Goal: Information Seeking & Learning: Learn about a topic

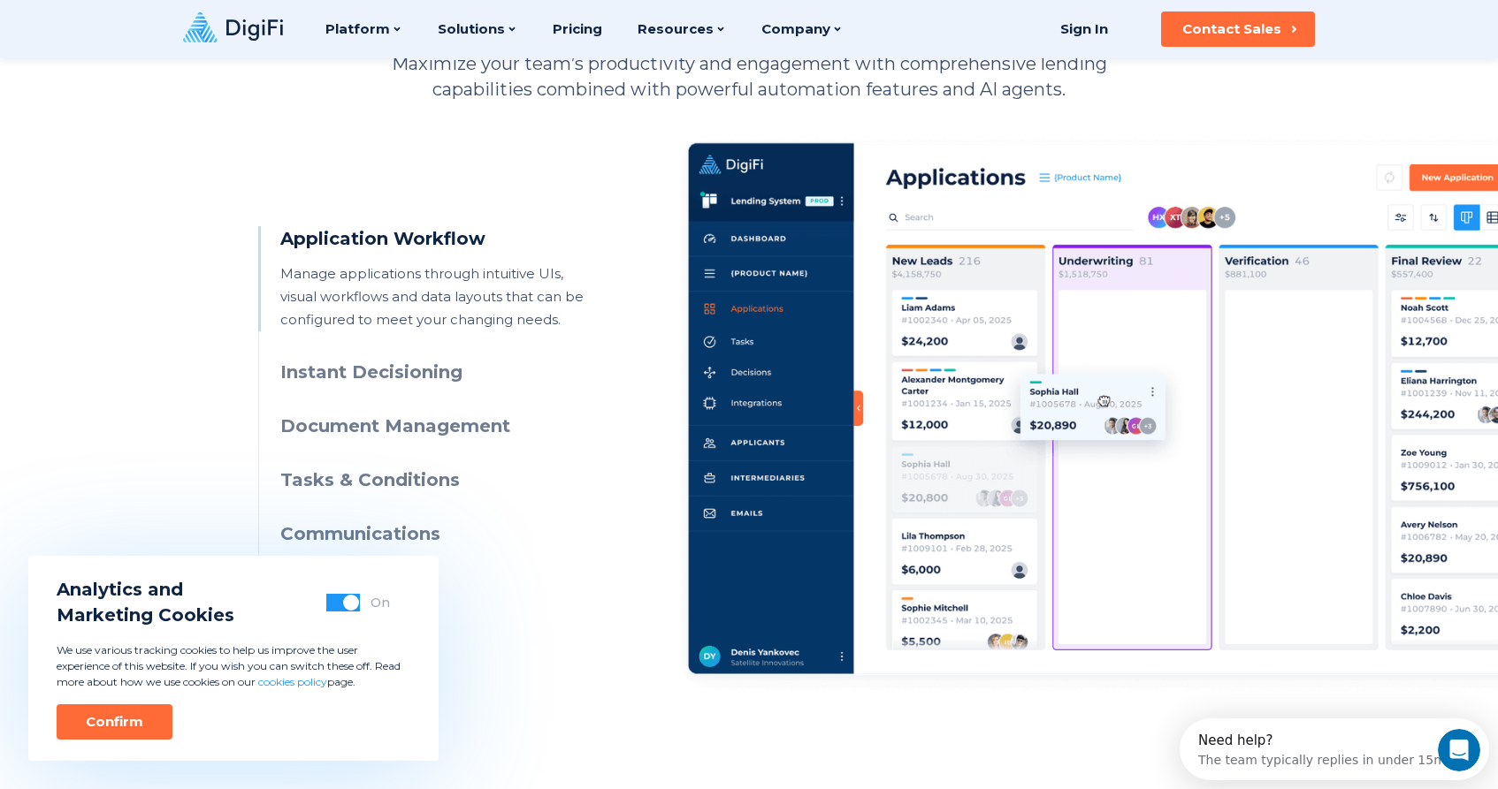
click at [332, 429] on h3 "Document Management" at bounding box center [440, 427] width 321 height 26
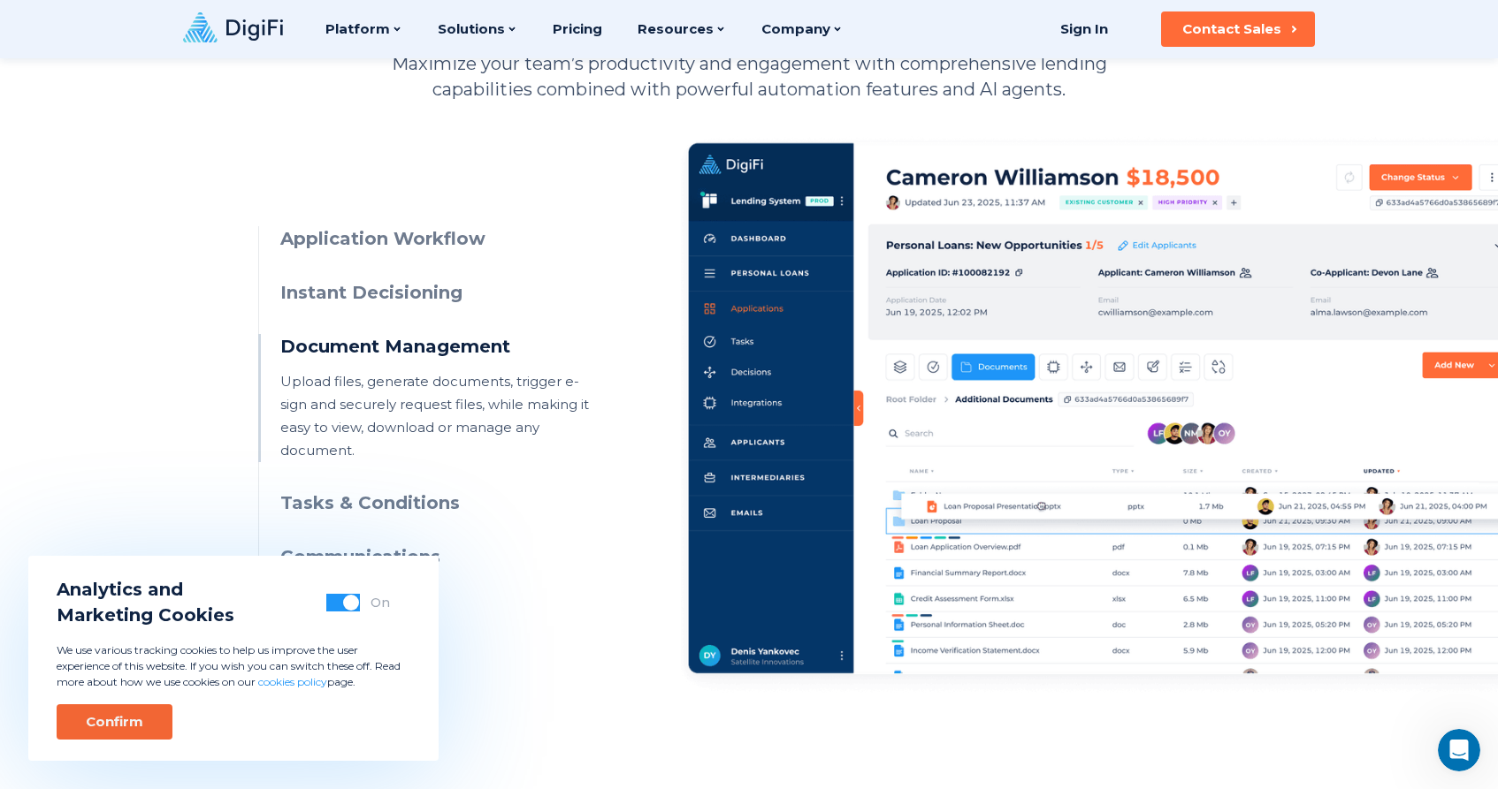
click at [141, 733] on button "Confirm" at bounding box center [115, 722] width 116 height 35
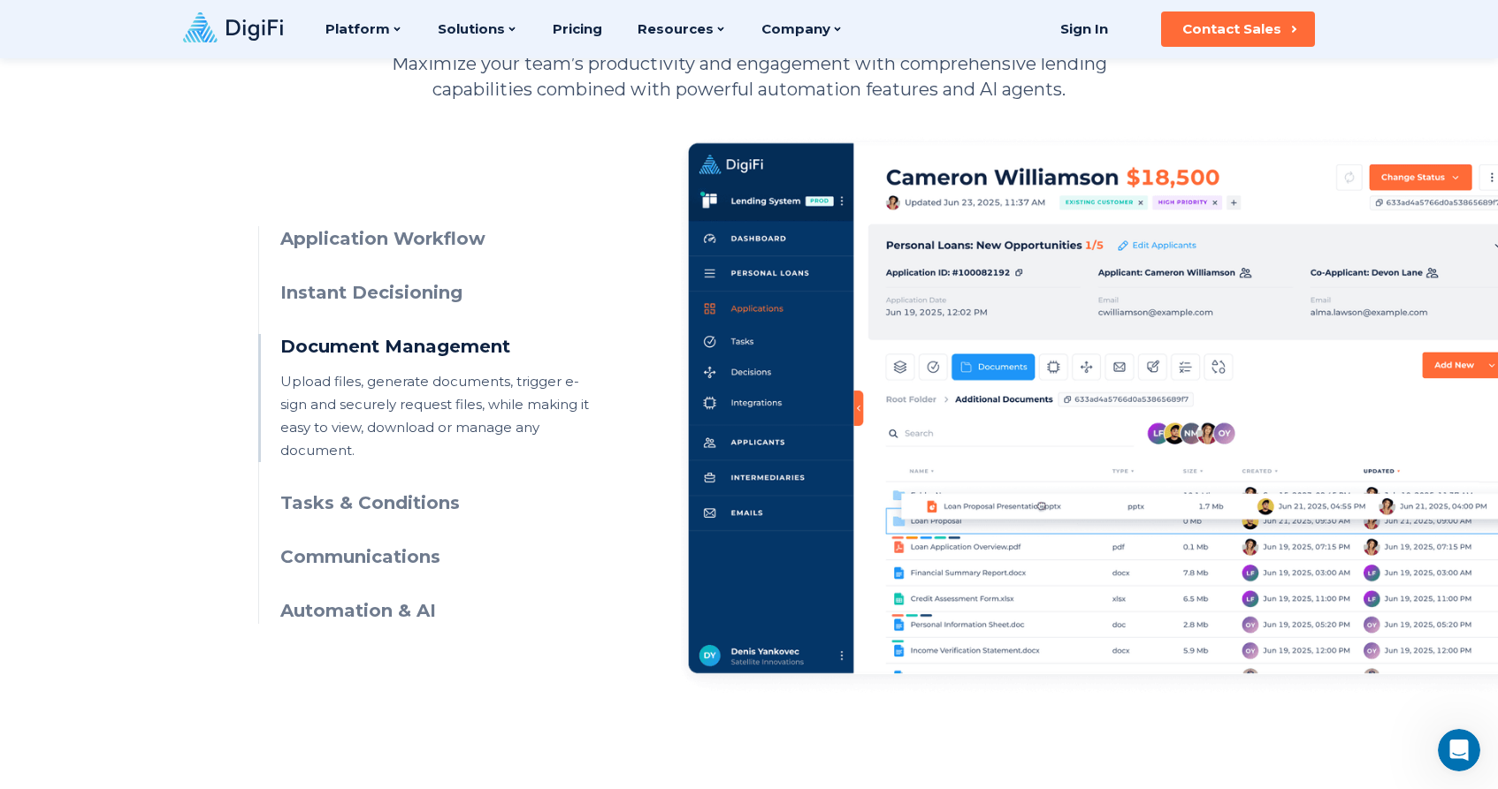
click at [350, 610] on div "Application Workflow Manage applications through intuitive UIs, visual workflow…" at bounding box center [748, 398] width 981 height 591
click at [350, 561] on ul "Application Workflow Manage applications through intuitive UIs, visual workflow…" at bounding box center [429, 425] width 343 height 398
click at [350, 599] on h3 "Automation & AI" at bounding box center [440, 612] width 321 height 26
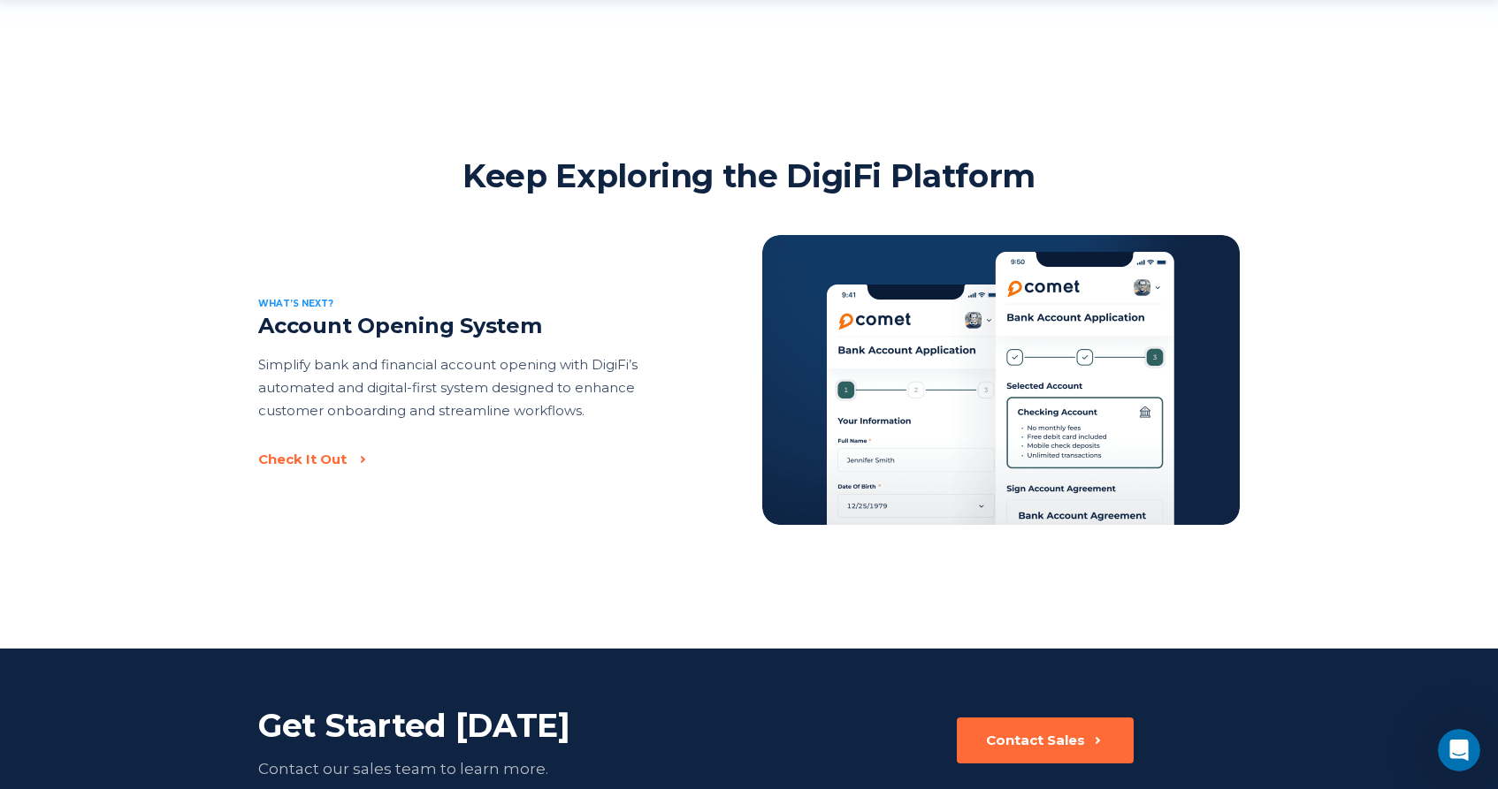
scroll to position [4088, 0]
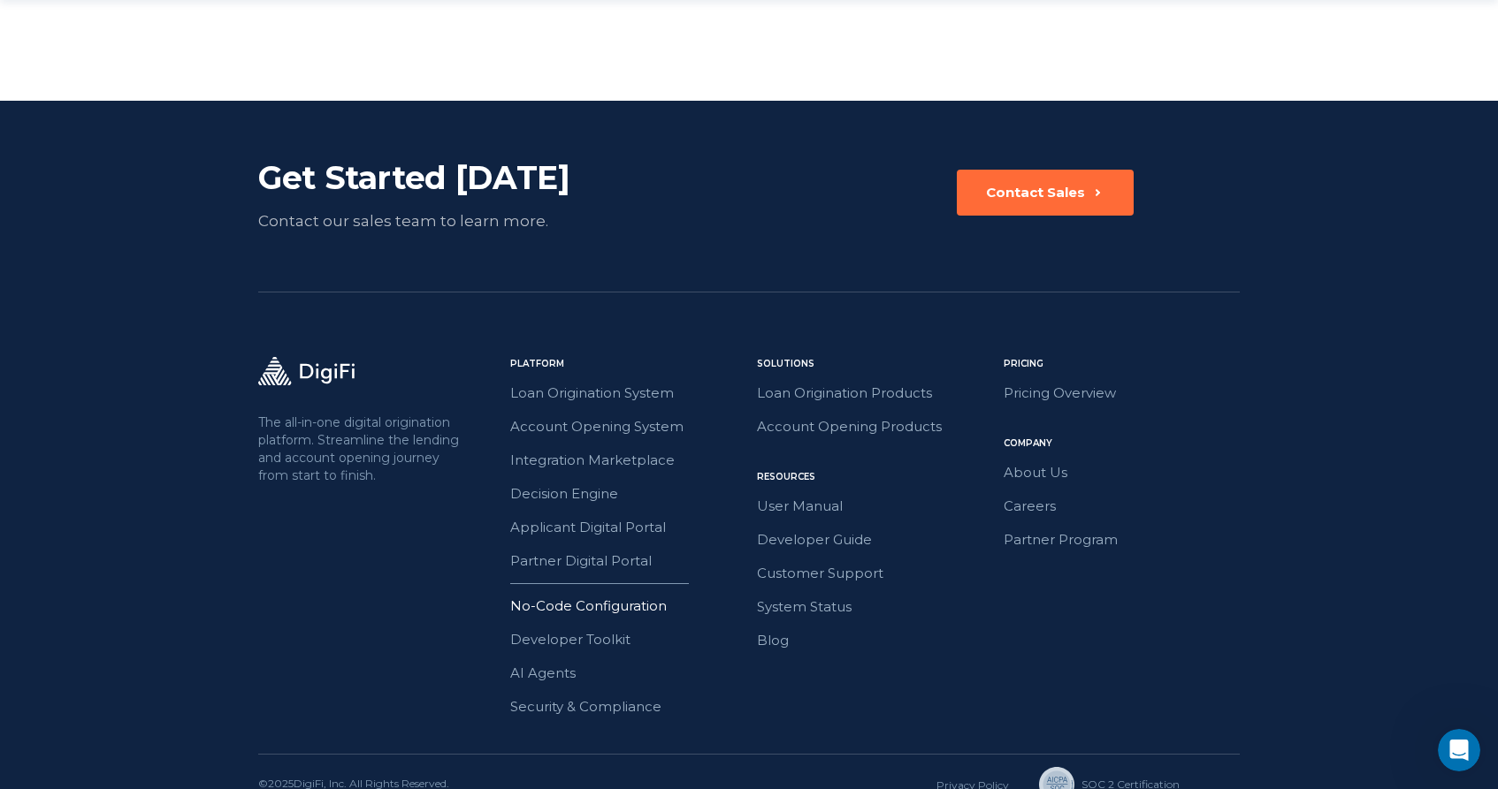
click at [553, 595] on link "No-Code Configuration" at bounding box center [628, 606] width 236 height 23
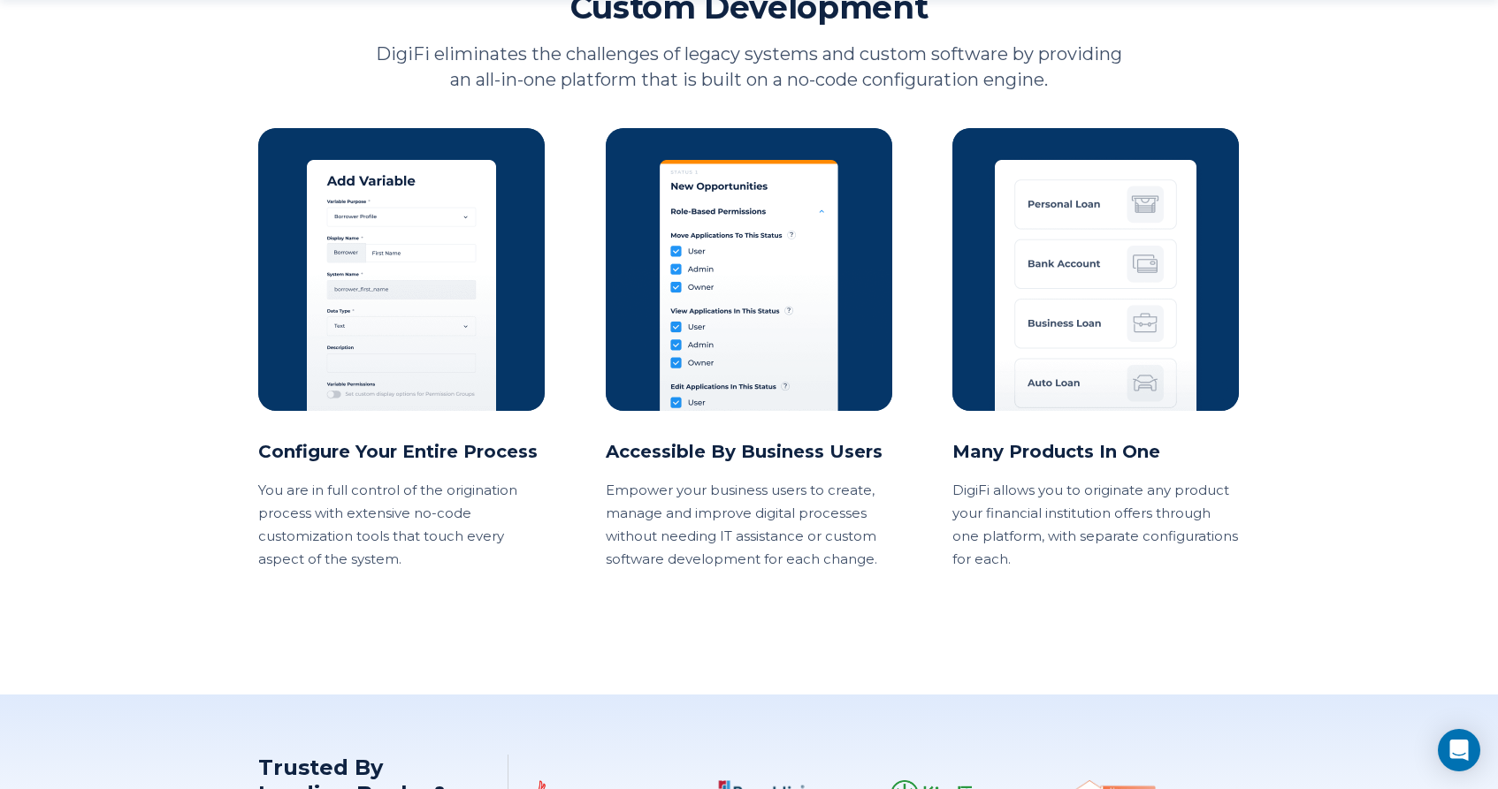
scroll to position [3147, 0]
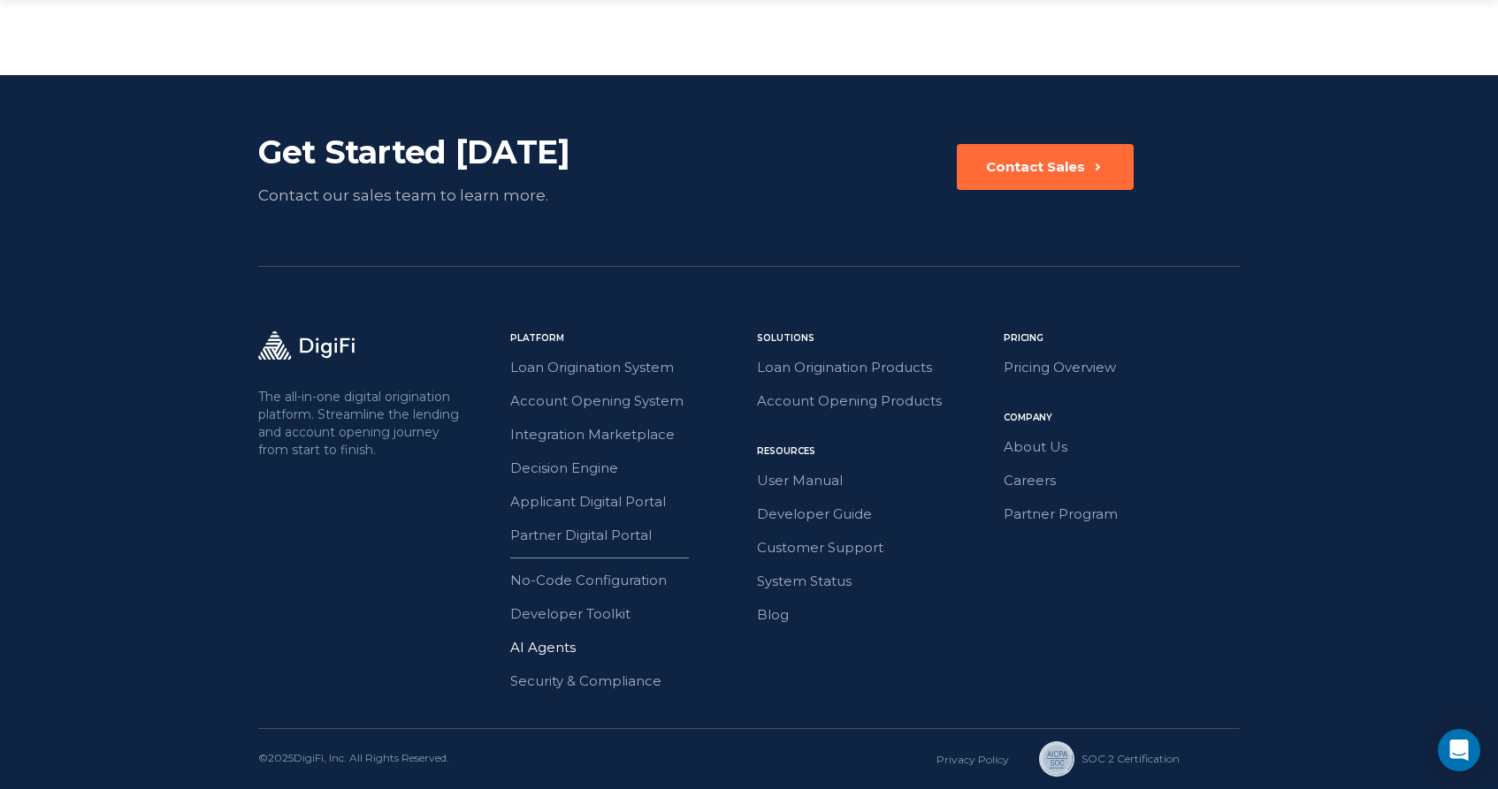
click at [547, 648] on link "AI Agents" at bounding box center [628, 648] width 236 height 23
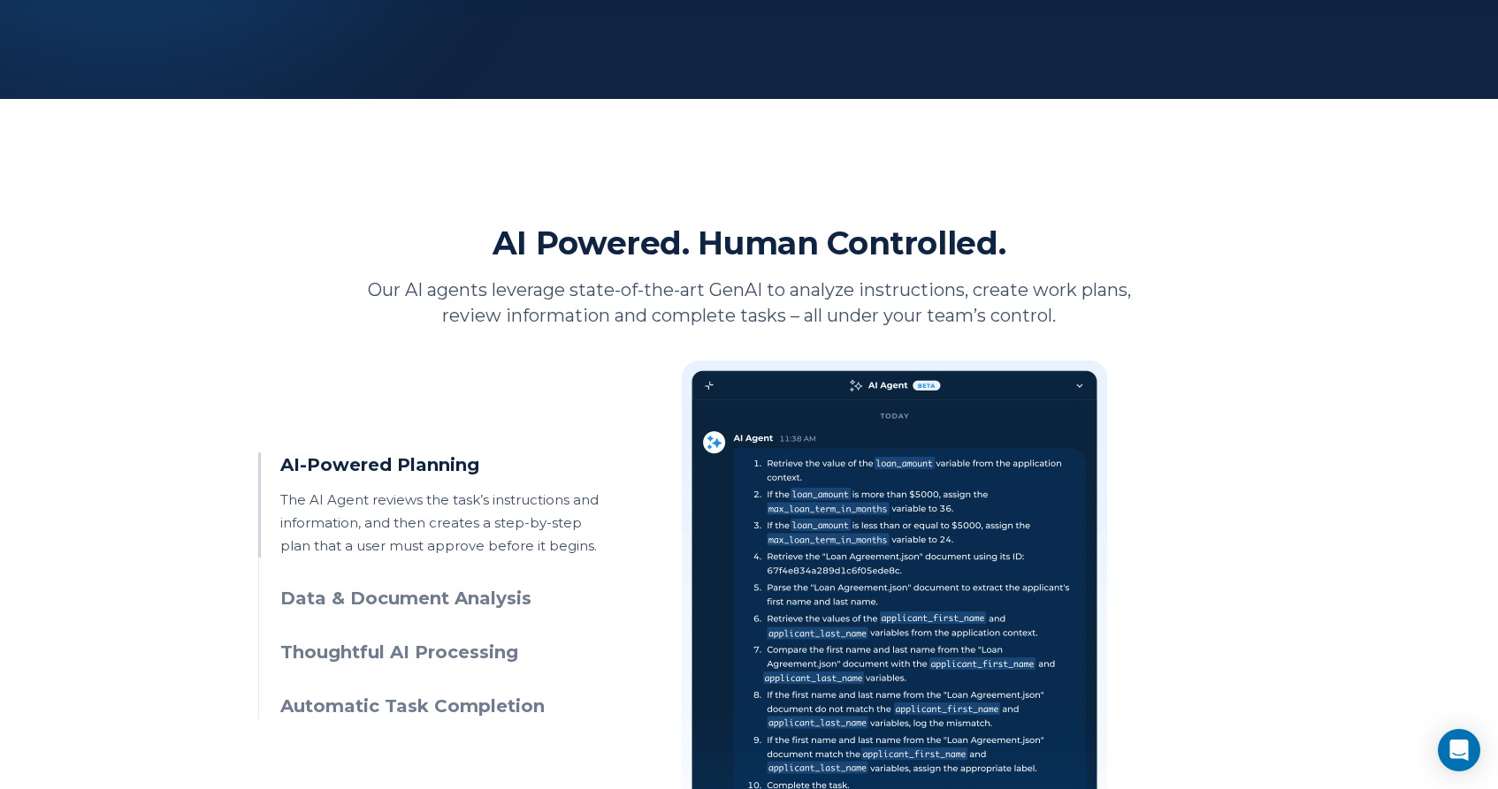
scroll to position [663, 0]
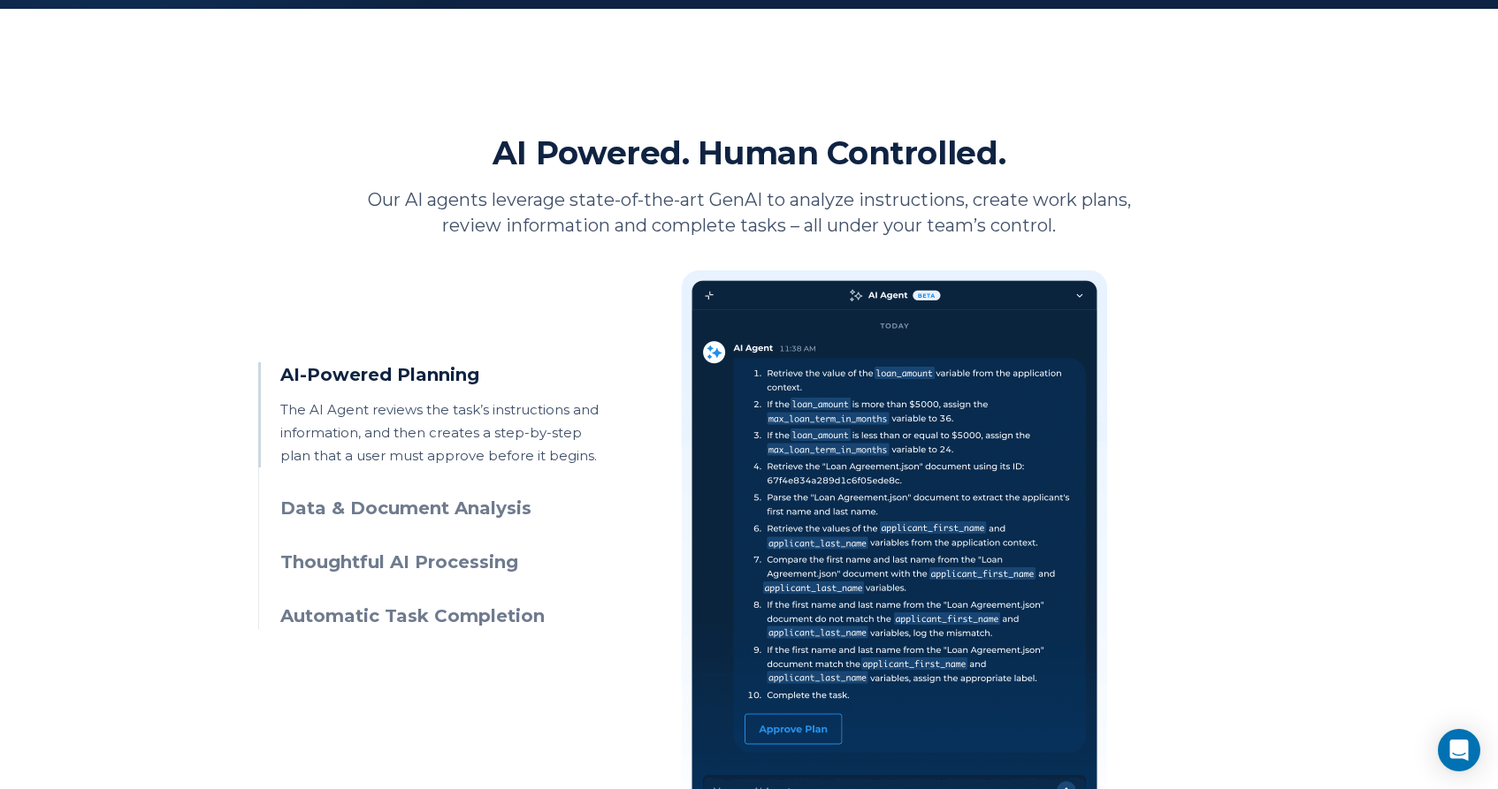
click at [418, 510] on h3 "Data & Document Analysis" at bounding box center [440, 509] width 321 height 26
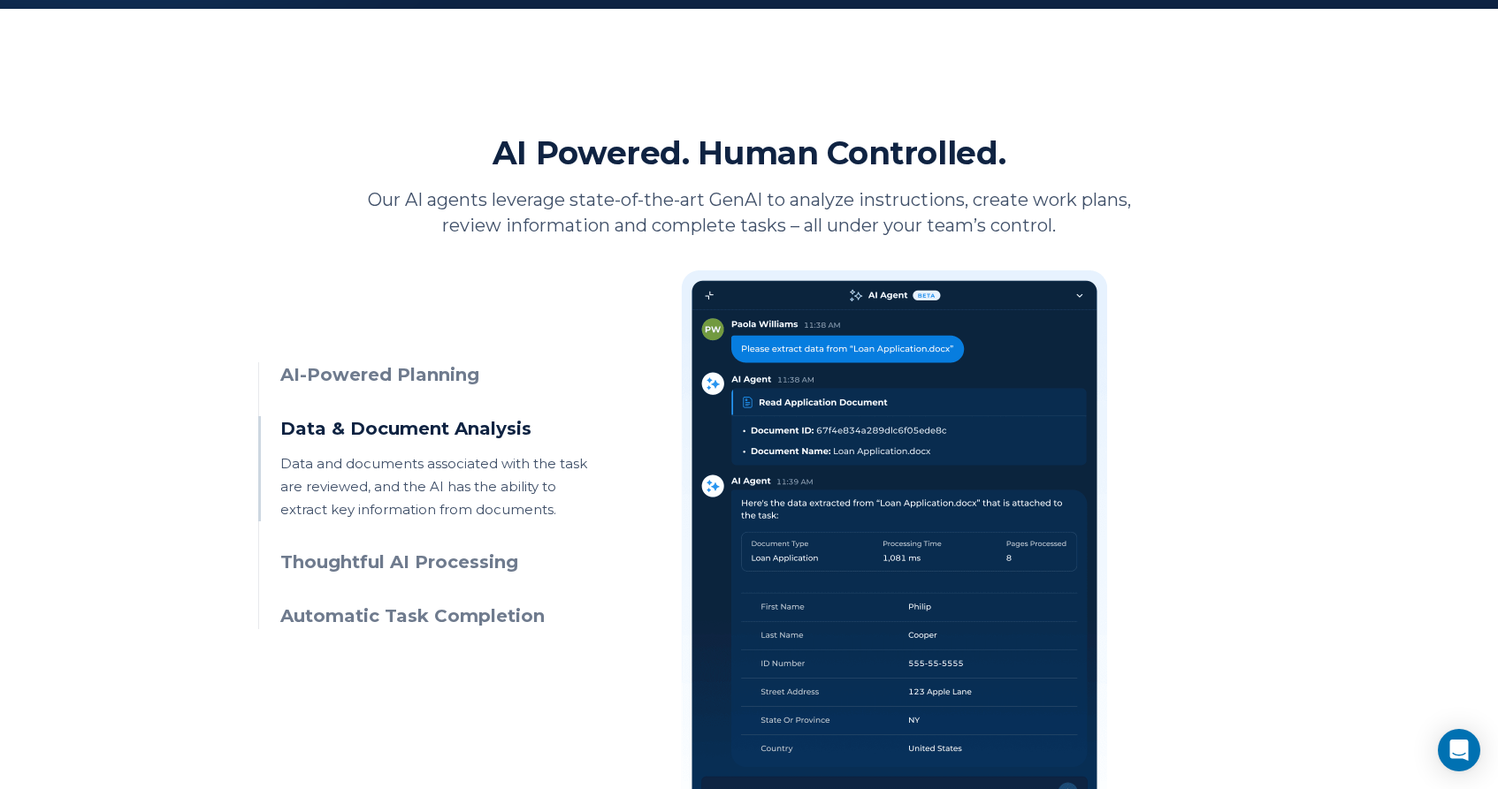
click at [418, 511] on p "Data and documents associated with the task are reviewed, and the AI has the ab…" at bounding box center [440, 487] width 321 height 69
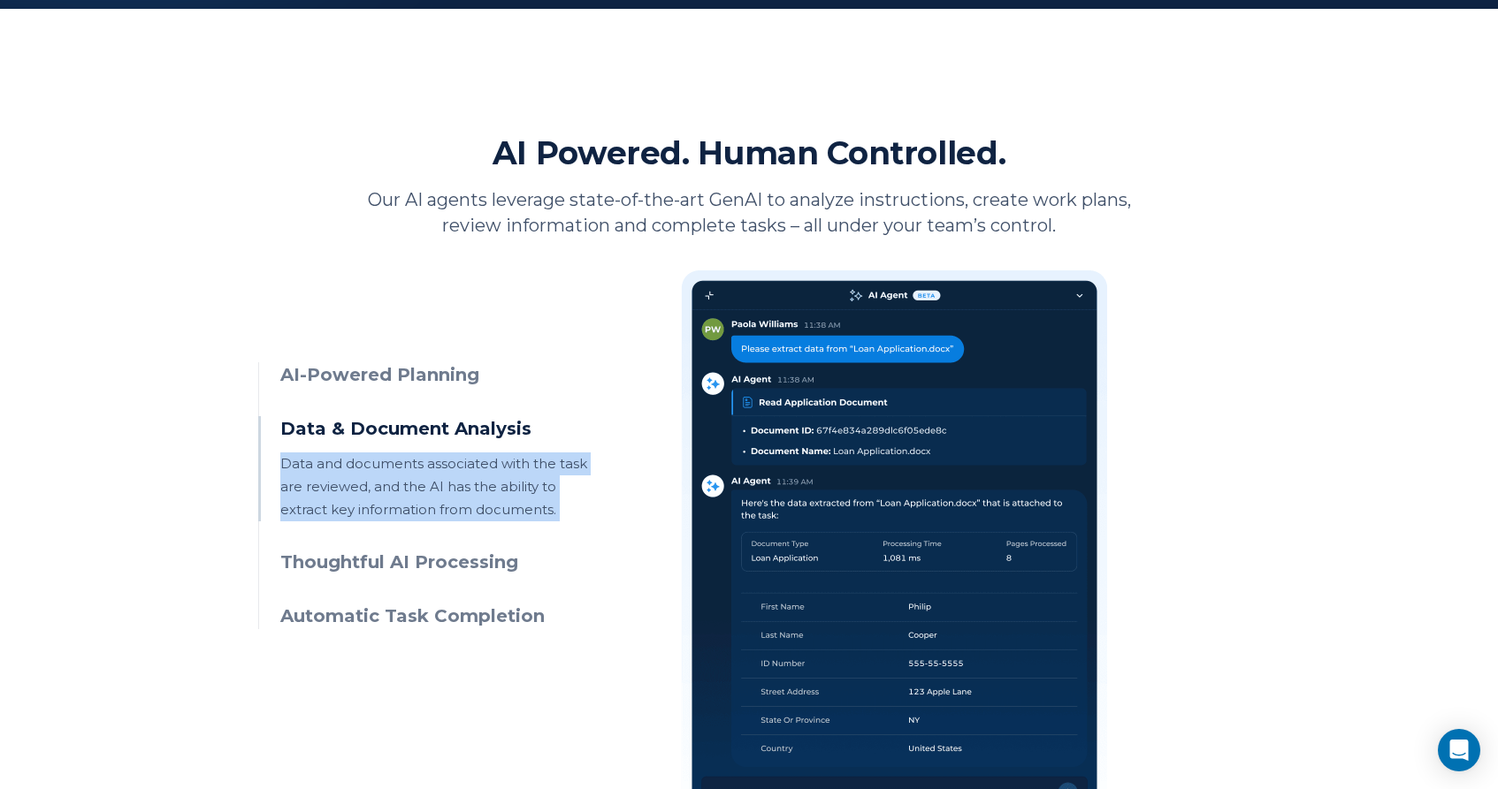
click at [418, 511] on p "Data and documents associated with the task are reviewed, and the AI has the ab…" at bounding box center [440, 487] width 321 height 69
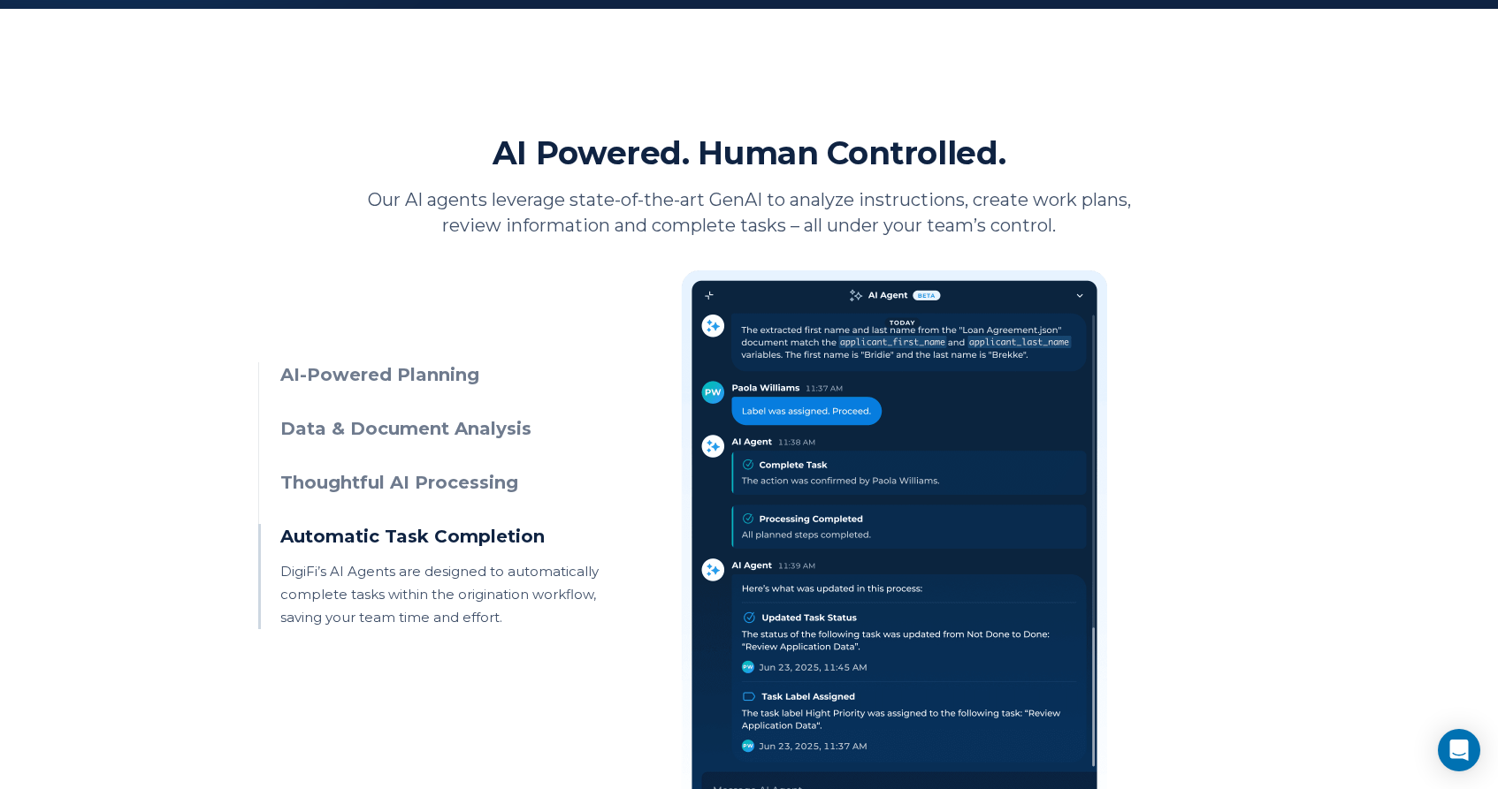
click at [416, 598] on ul "AI-Powered Planning The AI Agent reviews the task’s instructions and informatio…" at bounding box center [429, 495] width 343 height 267
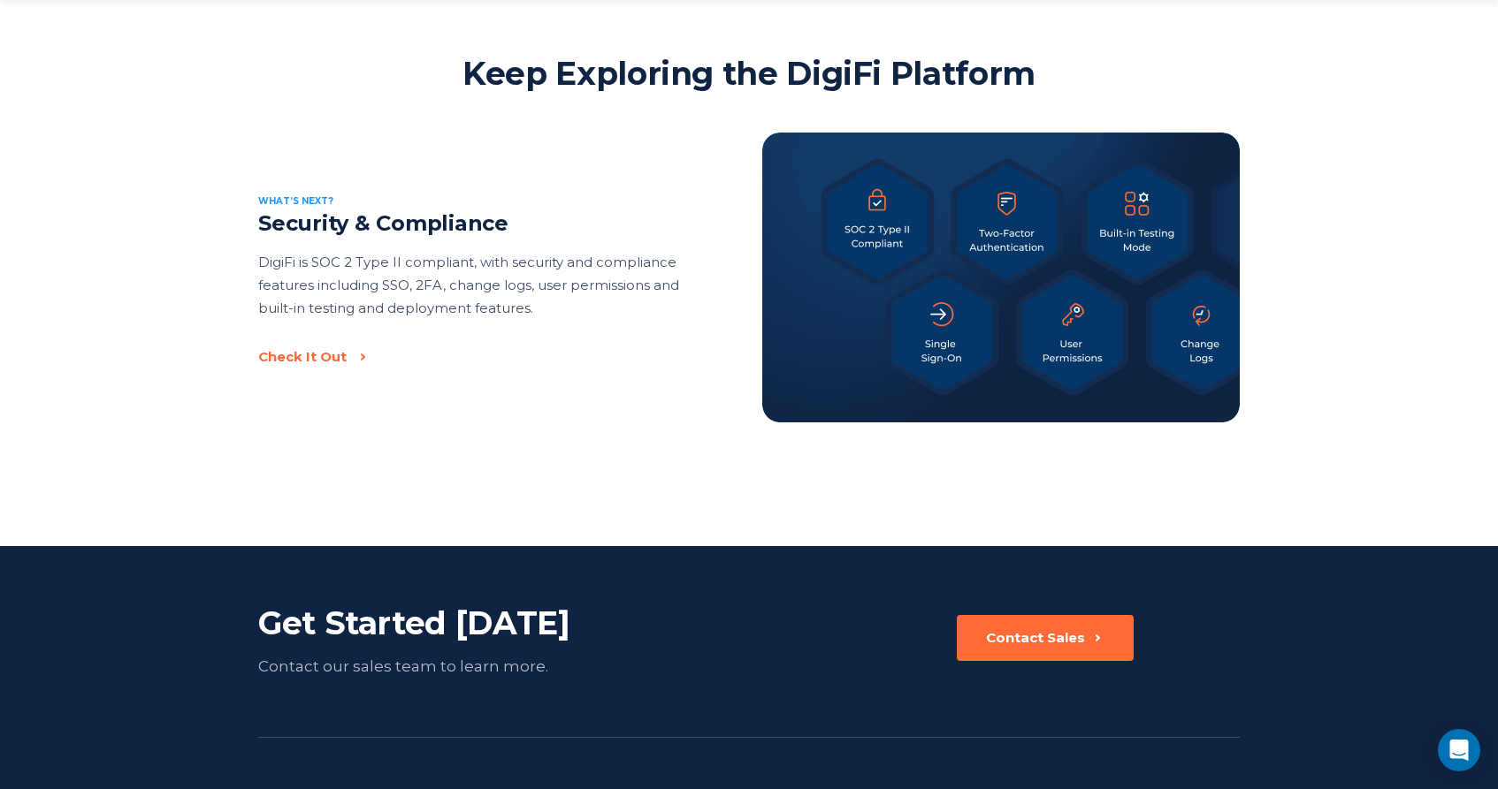
scroll to position [2837, 0]
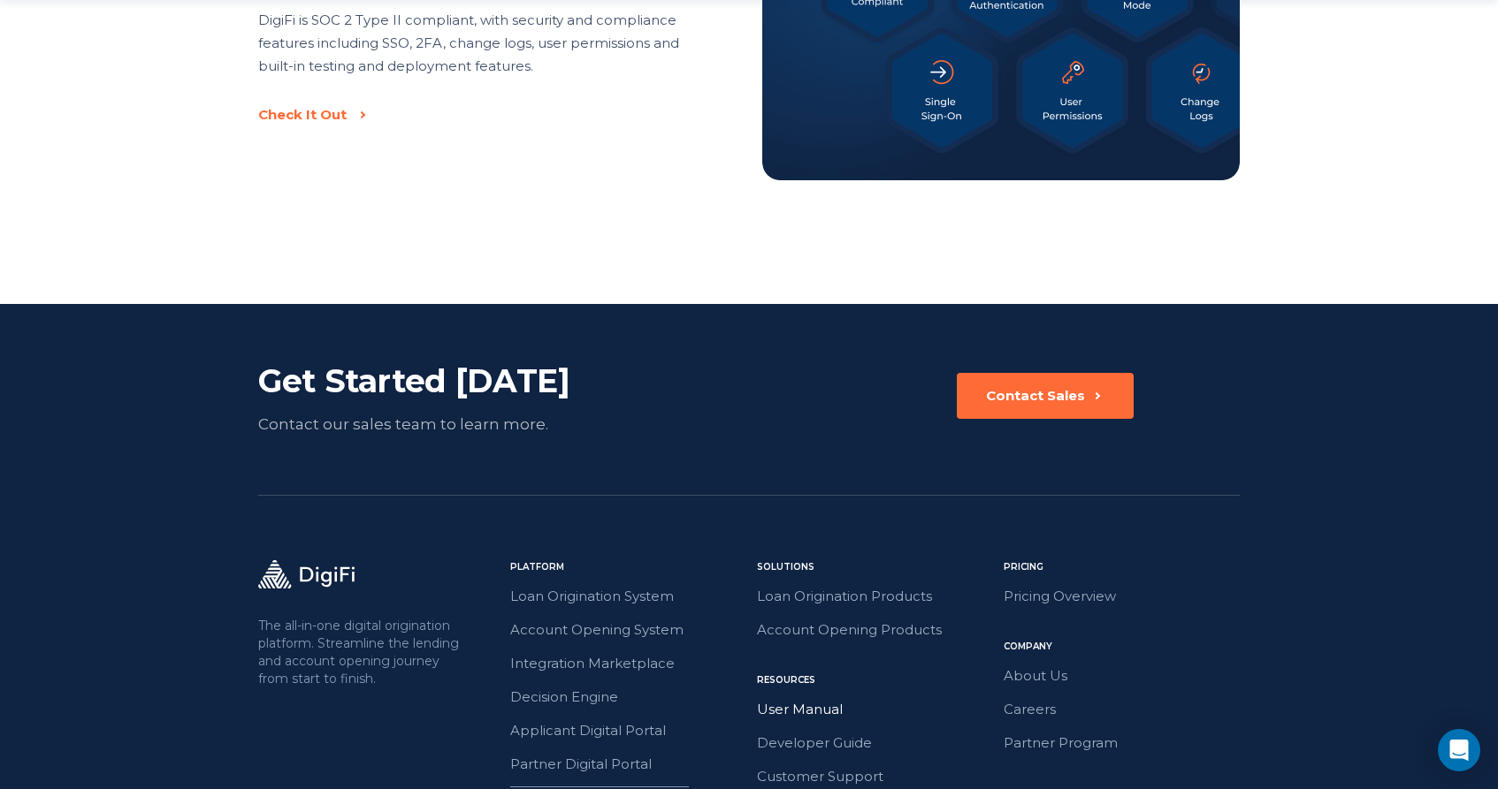
click at [811, 705] on link "User Manual" at bounding box center [875, 709] width 236 height 23
